Goal: Task Accomplishment & Management: Manage account settings

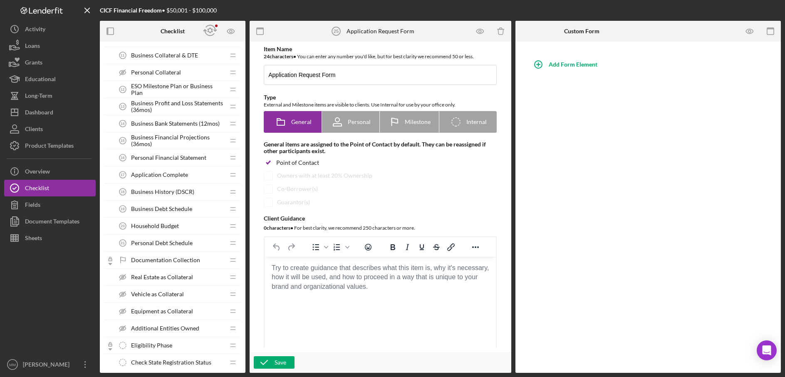
scroll to position [293, 0]
click at [155, 241] on span "Personal Debt Schedule" at bounding box center [162, 242] width 62 height 7
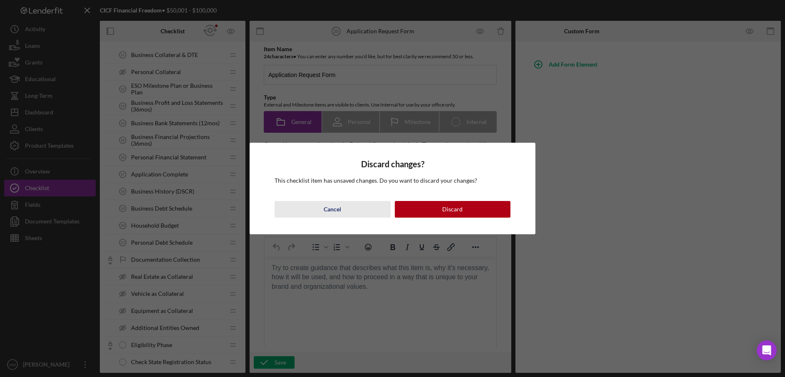
click at [358, 208] on button "Cancel" at bounding box center [333, 209] width 116 height 17
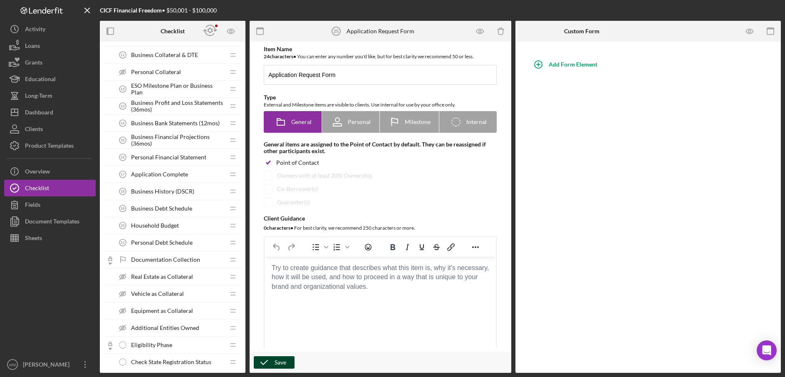
click at [286, 360] on button "Save" at bounding box center [274, 362] width 41 height 12
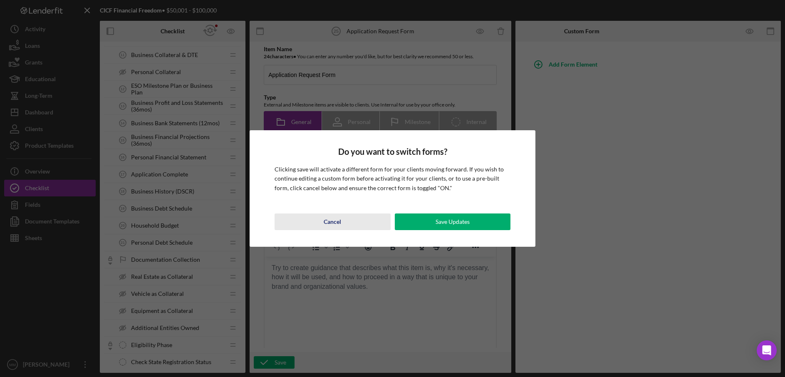
click at [336, 224] on div "Cancel" at bounding box center [332, 222] width 17 height 17
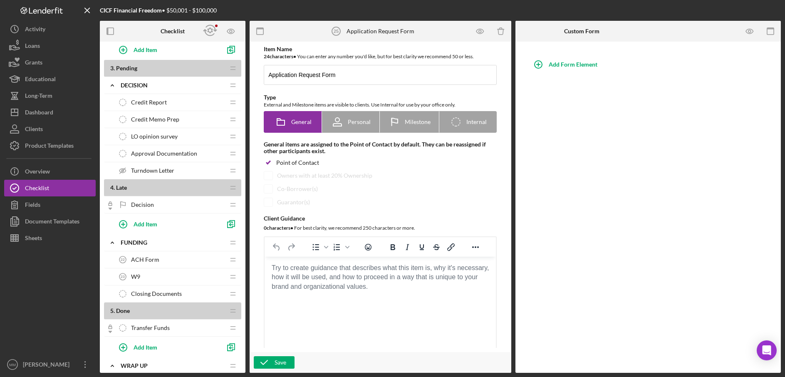
scroll to position [829, 0]
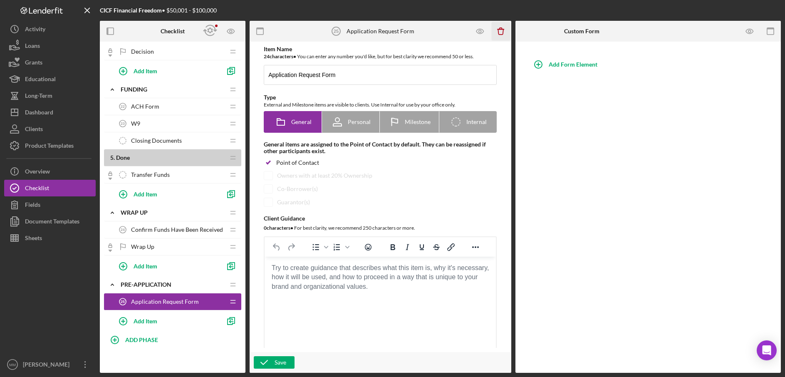
click at [504, 31] on icon "Icon/Delete" at bounding box center [501, 31] width 19 height 19
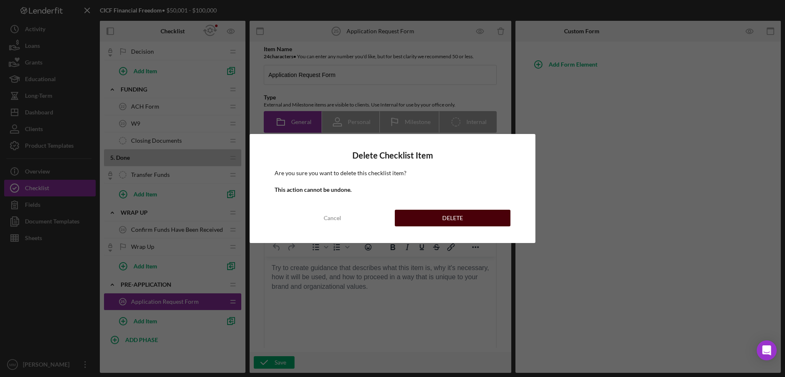
click at [442, 219] on button "DELETE" at bounding box center [453, 218] width 116 height 17
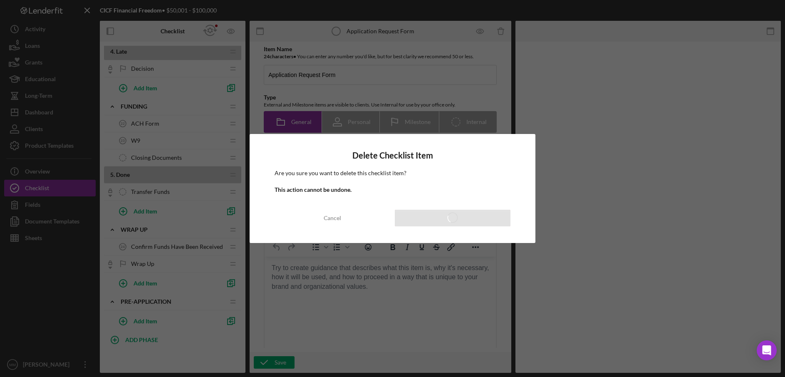
scroll to position [812, 0]
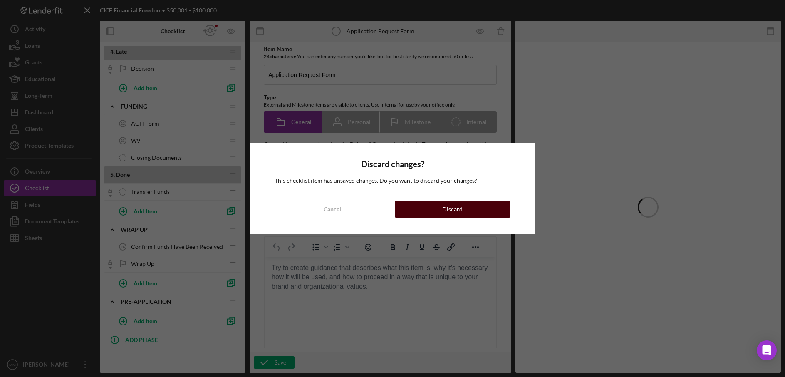
click at [415, 208] on button "Discard" at bounding box center [453, 209] width 116 height 17
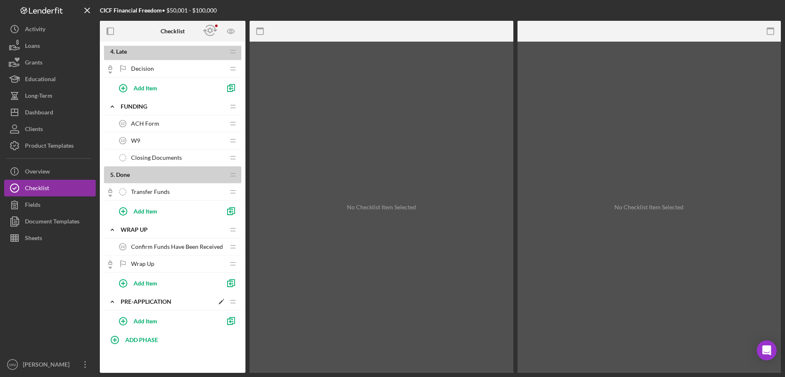
click at [203, 302] on div "Pre-Application" at bounding box center [167, 301] width 93 height 7
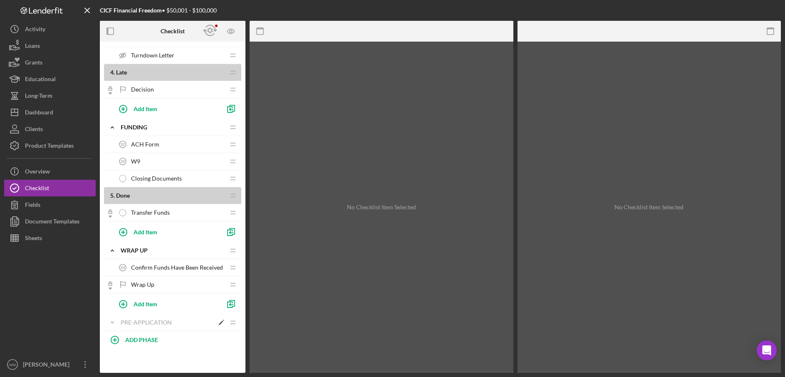
click at [220, 323] on polygon at bounding box center [221, 323] width 5 height 5
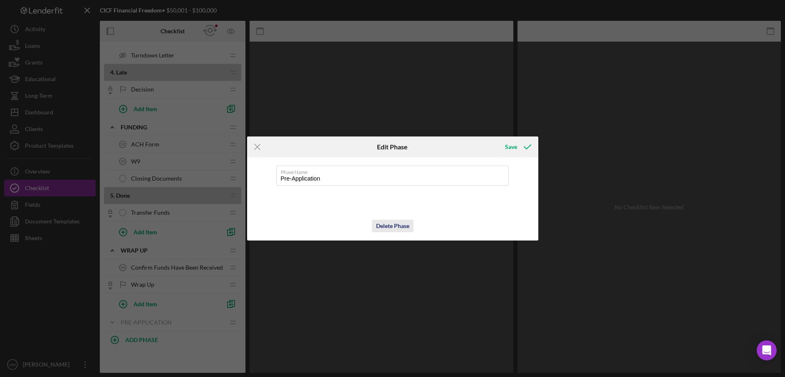
click at [381, 227] on div "Delete Phase" at bounding box center [392, 226] width 33 height 12
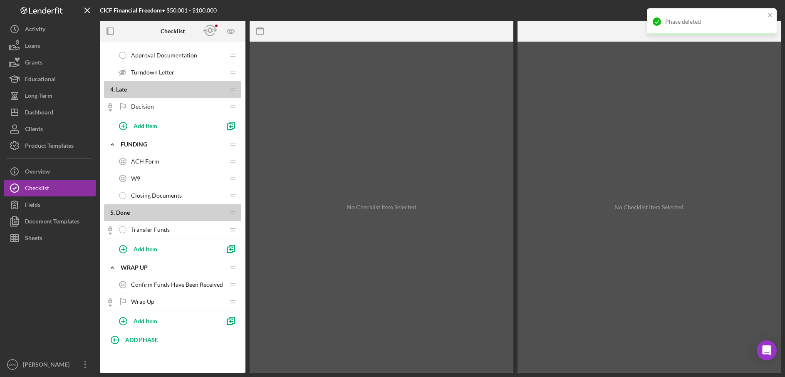
scroll to position [774, 0]
click at [10, 47] on polygon "button" at bounding box center [10, 48] width 1 height 4
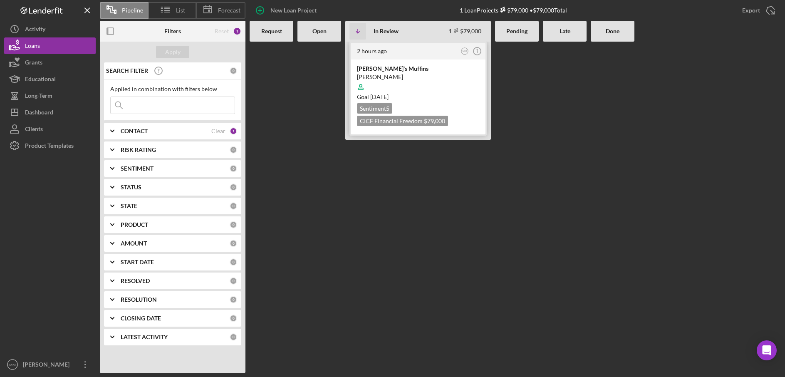
click at [362, 87] on icon at bounding box center [361, 87] width 16 height 16
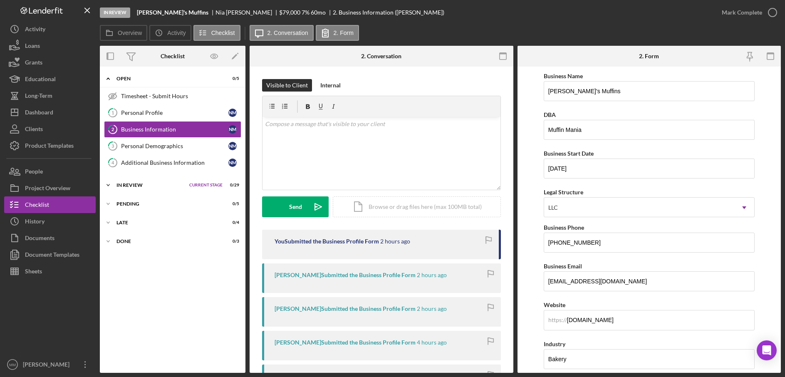
click at [115, 186] on icon "Icon/Expander" at bounding box center [108, 185] width 17 height 17
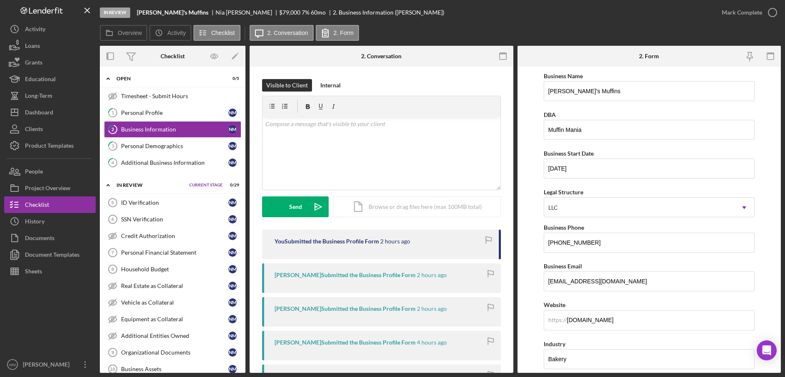
click at [115, 186] on icon "Icon/Expander" at bounding box center [108, 185] width 17 height 17
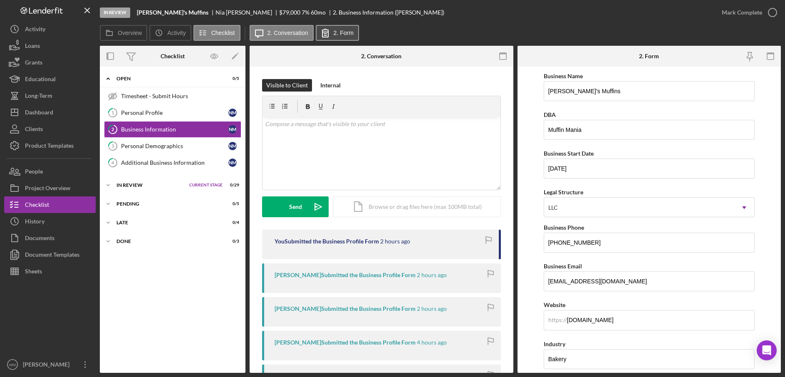
click at [342, 34] on label "2. Form" at bounding box center [344, 33] width 20 height 7
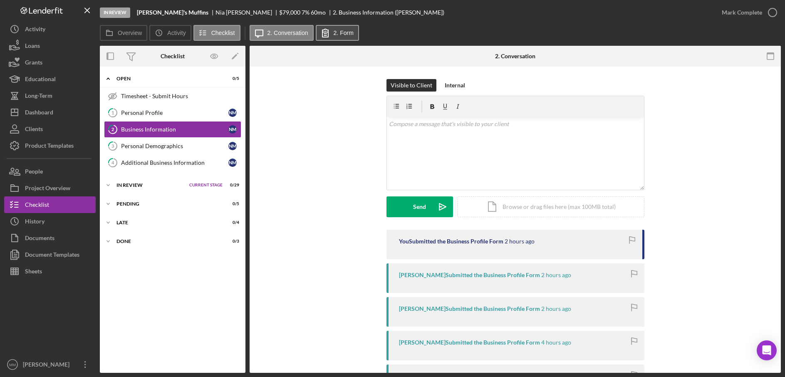
click at [334, 30] on label "2. Form" at bounding box center [344, 33] width 20 height 7
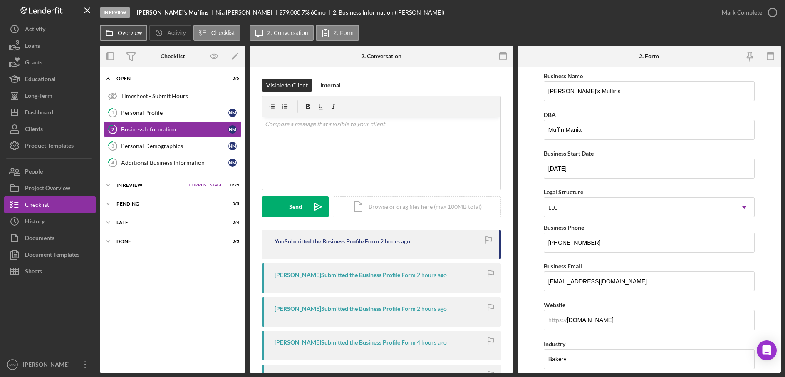
click at [137, 31] on label "Overview" at bounding box center [130, 33] width 24 height 7
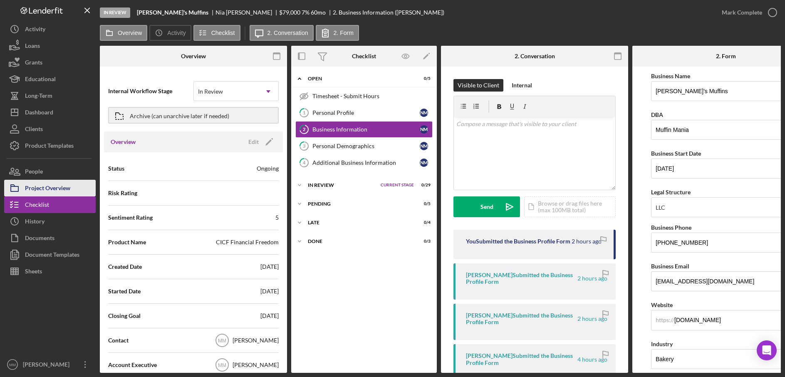
click at [69, 183] on div "Project Overview" at bounding box center [47, 189] width 45 height 19
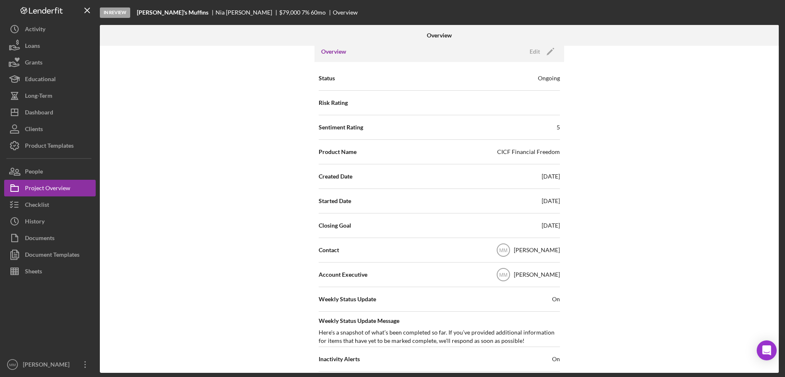
scroll to position [72, 0]
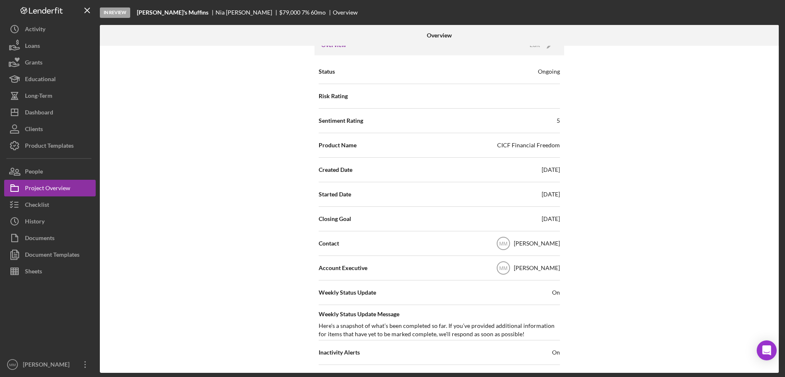
click at [539, 97] on div "Risk Rating" at bounding box center [439, 96] width 241 height 21
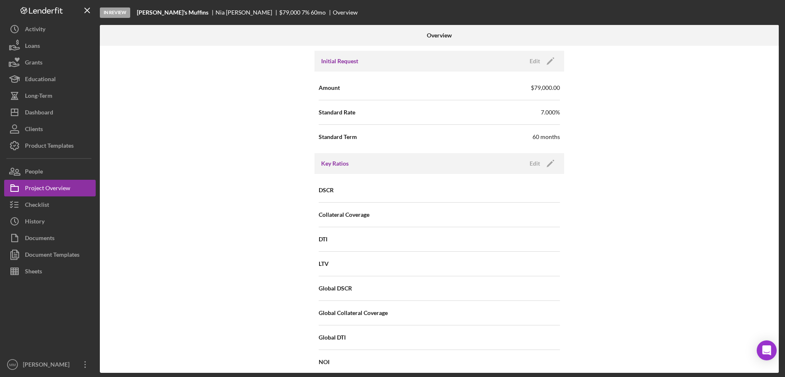
scroll to position [452, 0]
click at [536, 59] on div "Edit" at bounding box center [535, 59] width 10 height 12
click at [618, 81] on div "Internal Workflow Stage In Review Icon/Dropdown Arrow Archive (can unarchive la…" at bounding box center [439, 209] width 679 height 327
click at [489, 61] on div "Cancel" at bounding box center [493, 59] width 17 height 12
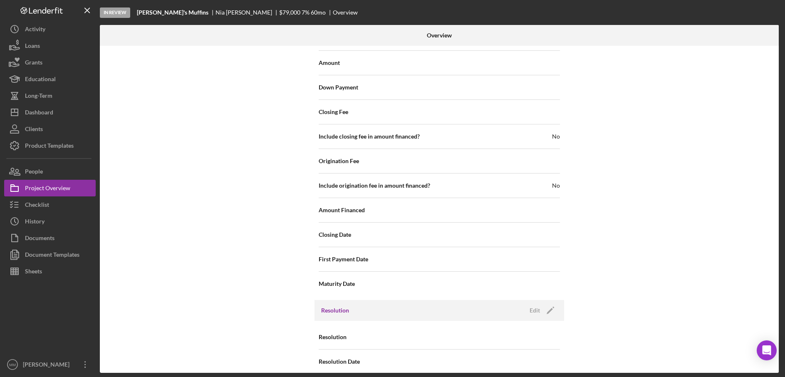
scroll to position [885, 0]
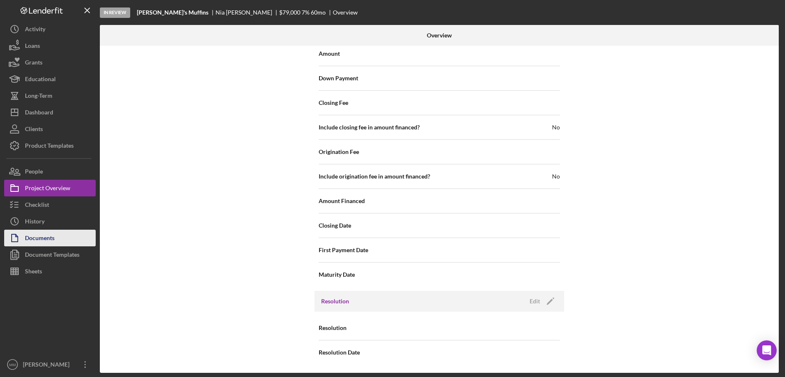
click at [70, 238] on button "Documents" at bounding box center [50, 238] width 92 height 17
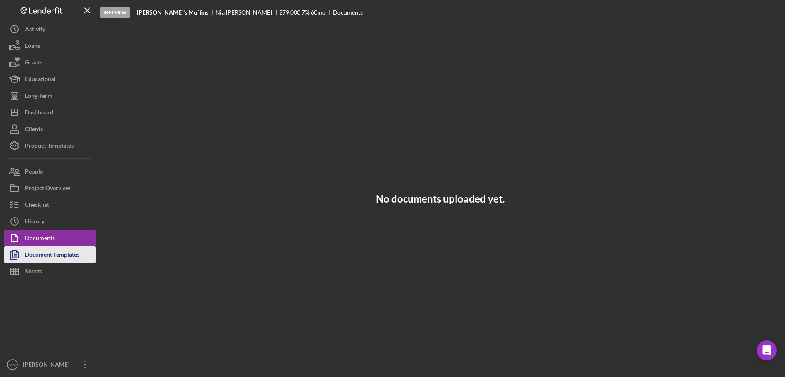
click at [62, 256] on div "Document Templates" at bounding box center [52, 255] width 55 height 19
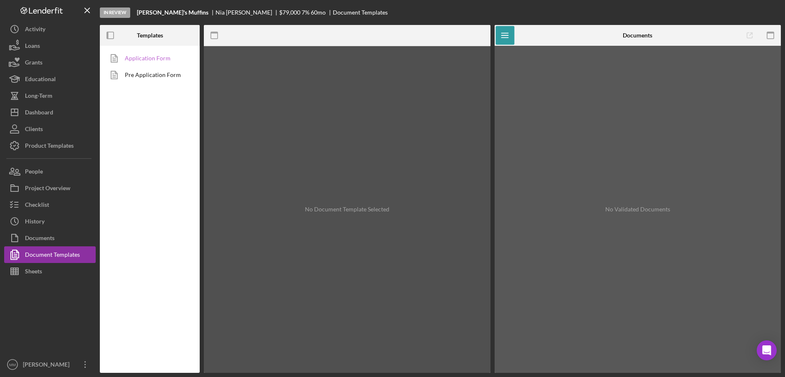
click at [147, 59] on link "Application Form" at bounding box center [147, 58] width 87 height 17
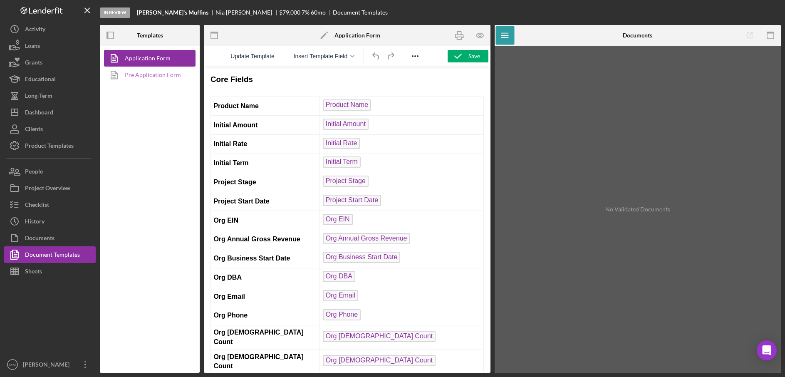
click at [165, 77] on link "Pre Application Form" at bounding box center [147, 75] width 87 height 17
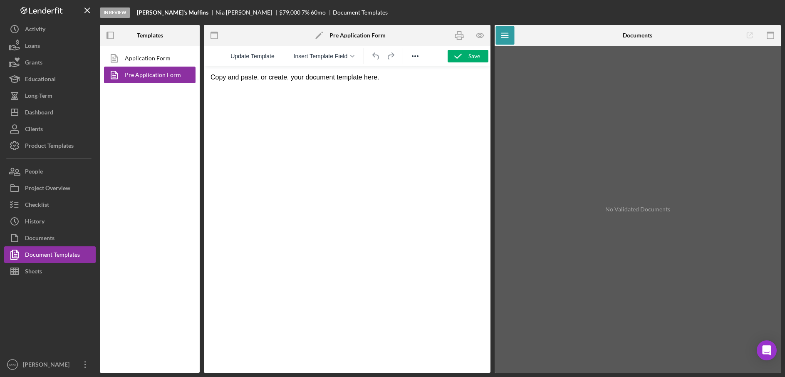
click at [321, 33] on polygon at bounding box center [318, 36] width 6 height 6
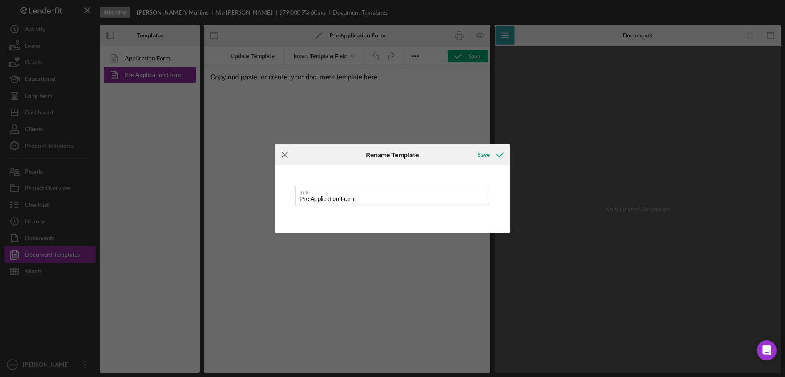
click at [285, 154] on line at bounding box center [285, 154] width 5 height 5
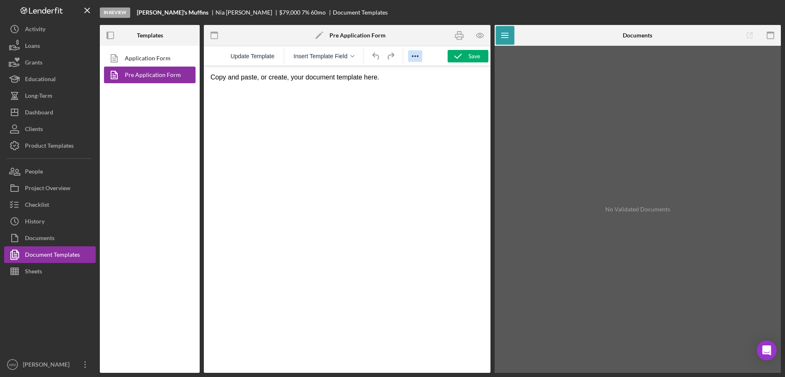
click at [416, 56] on icon "Reveal or hide additional toolbar items" at bounding box center [415, 56] width 7 height 2
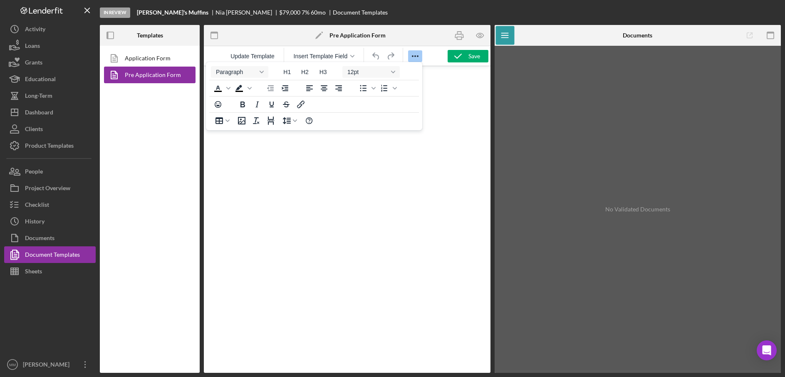
click at [416, 56] on icon "Reveal or hide additional toolbar items" at bounding box center [415, 56] width 7 height 2
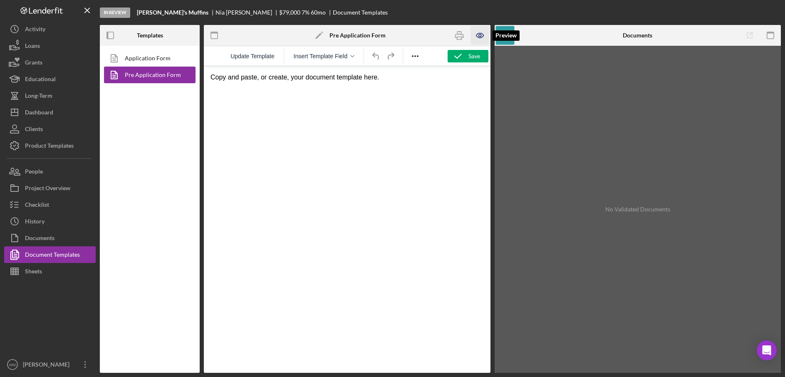
click at [479, 35] on icon "button" at bounding box center [480, 35] width 19 height 19
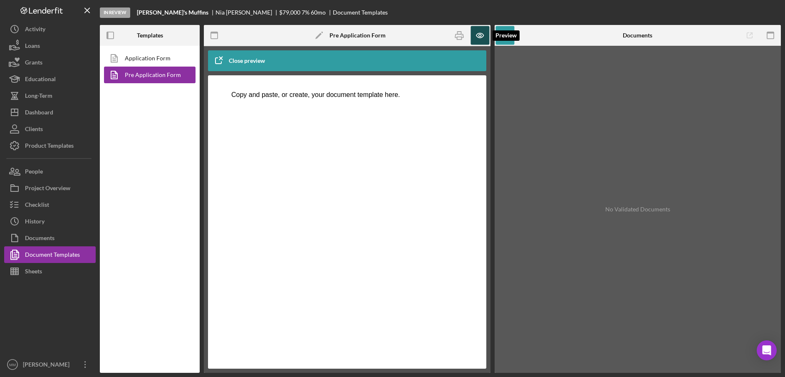
click at [479, 35] on icon "button" at bounding box center [480, 35] width 19 height 19
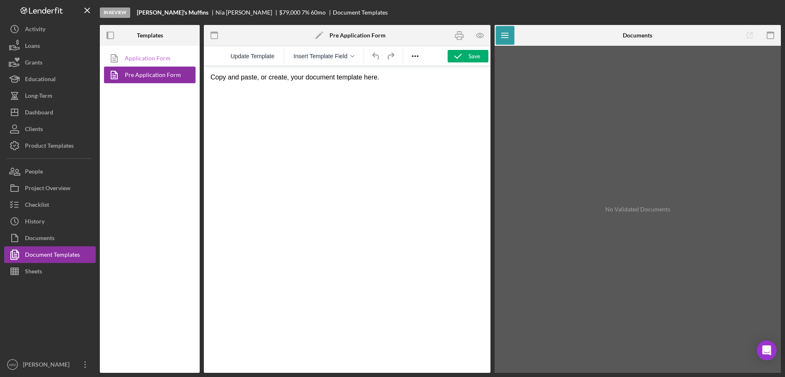
click at [139, 59] on link "Application Form" at bounding box center [147, 58] width 87 height 17
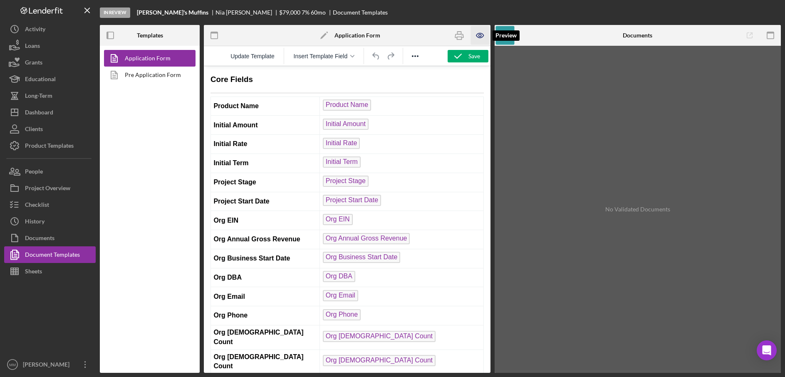
click at [478, 37] on icon "button" at bounding box center [480, 35] width 19 height 19
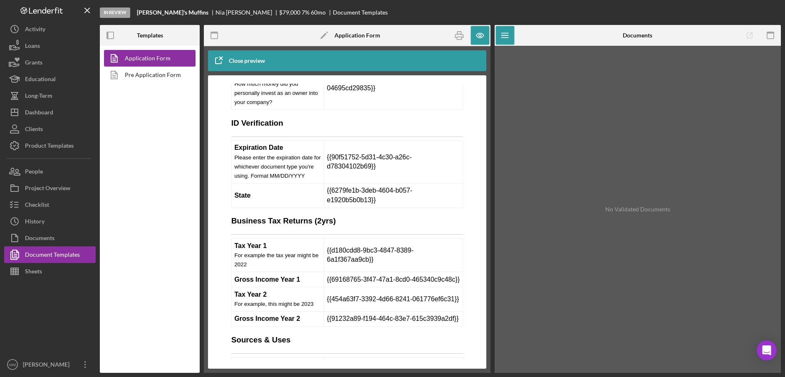
scroll to position [3873, 0]
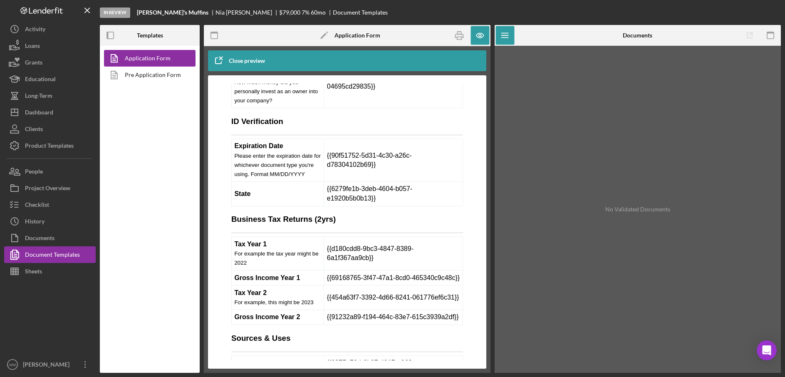
click at [379, 237] on td "{{d180cdd8-9bc3-4847-8389-6a1f367aa9cb}}" at bounding box center [393, 254] width 139 height 34
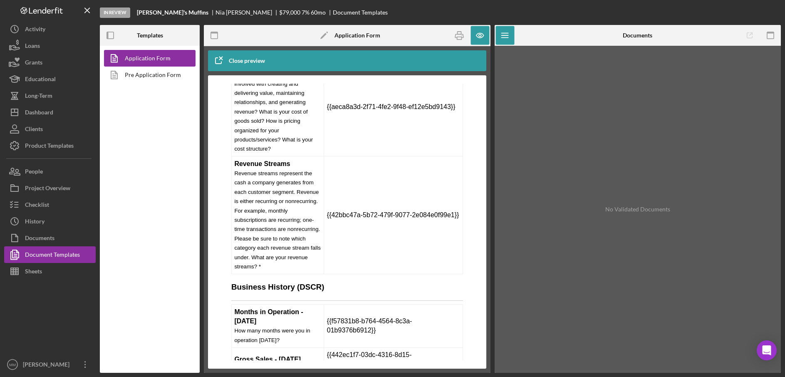
scroll to position [6414, 0]
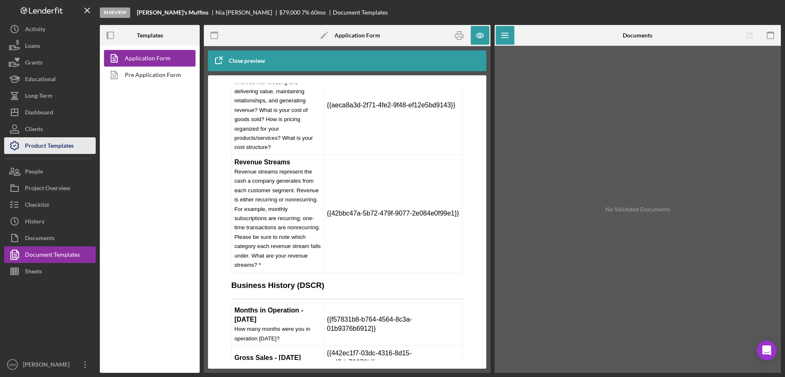
click at [51, 148] on div "Product Templates" at bounding box center [49, 146] width 49 height 19
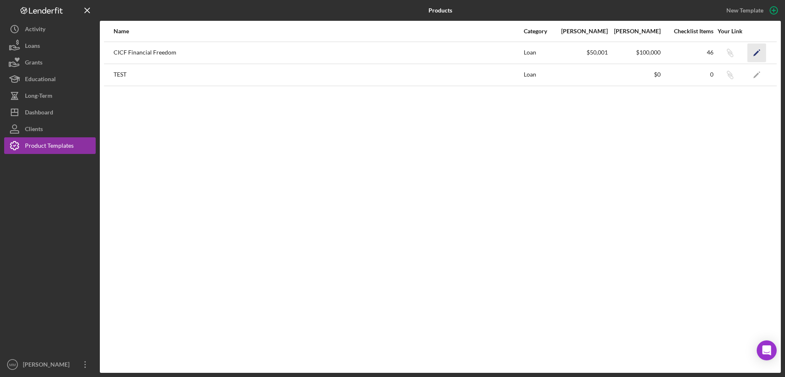
click at [760, 54] on icon "Icon/Edit" at bounding box center [757, 52] width 19 height 19
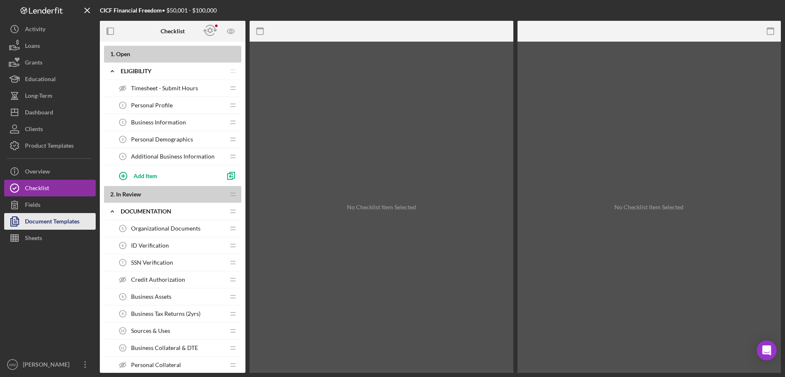
click at [78, 224] on div "Document Templates" at bounding box center [52, 222] width 55 height 19
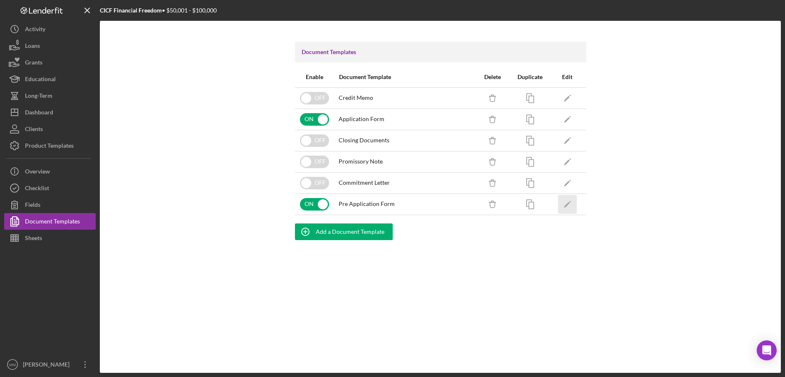
click at [569, 205] on icon "Icon/Edit" at bounding box center [567, 204] width 19 height 19
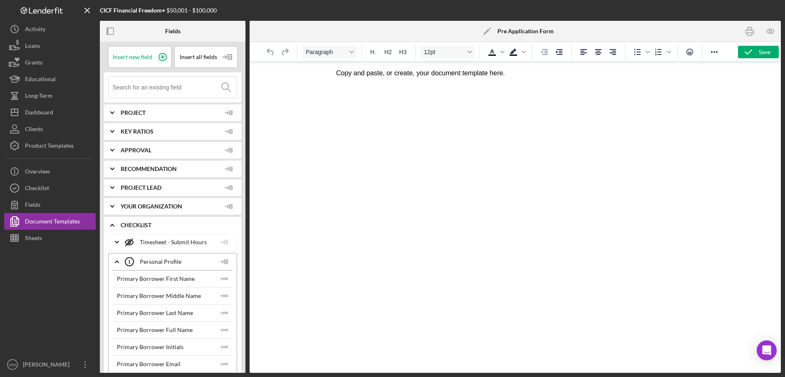
click at [126, 114] on span "Project" at bounding box center [171, 112] width 100 height 7
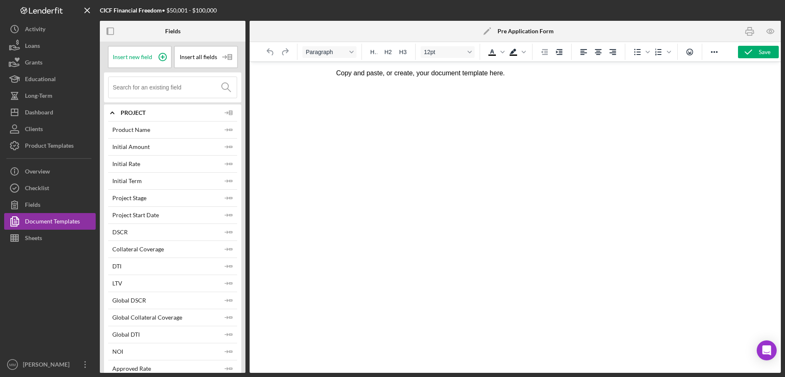
click at [126, 114] on span "Project" at bounding box center [171, 112] width 100 height 7
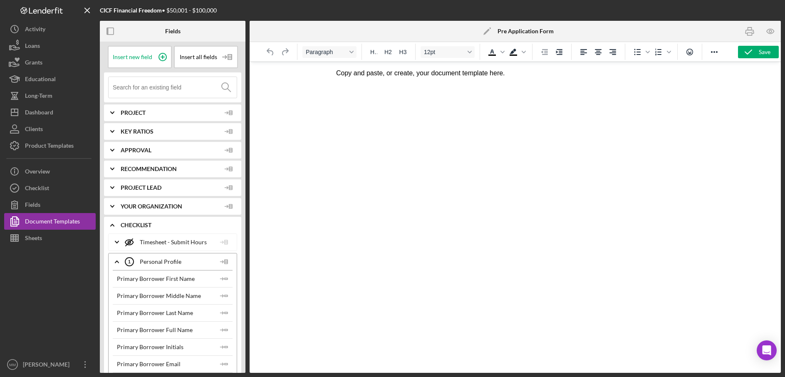
click at [126, 112] on span "Project" at bounding box center [171, 112] width 100 height 7
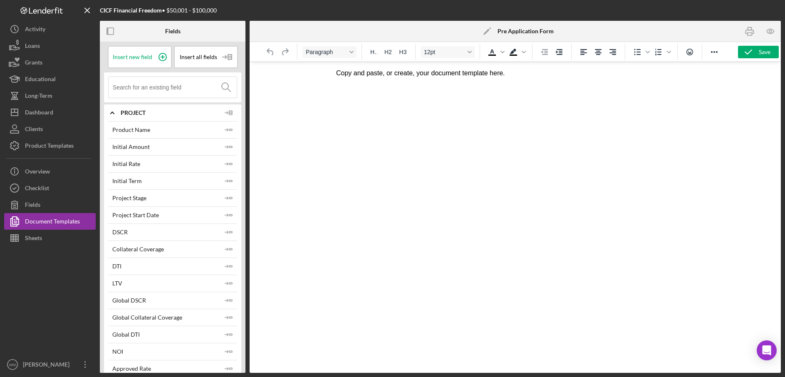
click at [126, 112] on span "Project" at bounding box center [171, 112] width 100 height 7
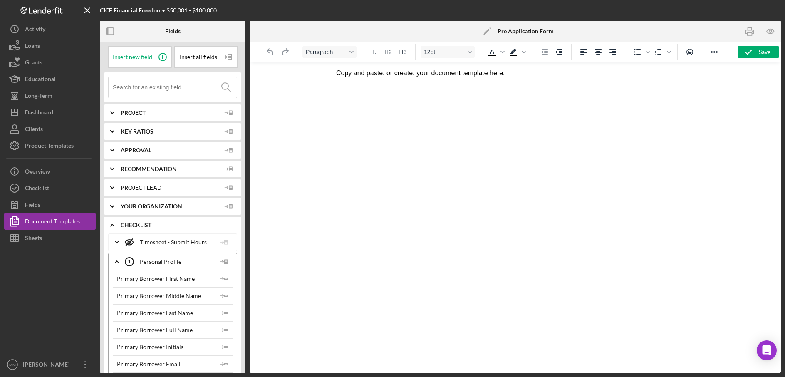
click at [146, 209] on span "Your Organization" at bounding box center [171, 206] width 100 height 7
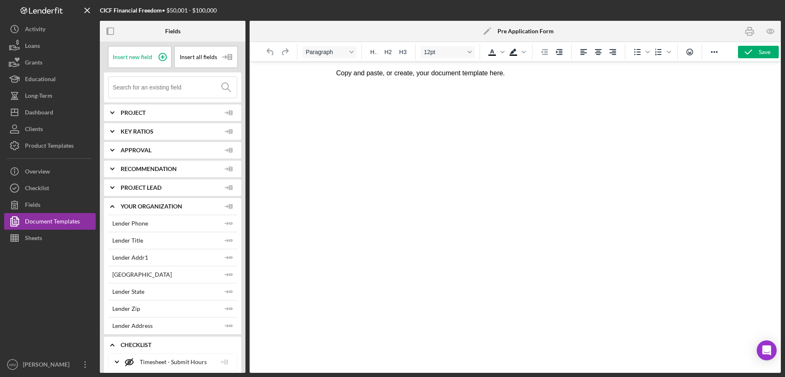
click at [146, 209] on span "Your Organization" at bounding box center [171, 206] width 100 height 7
